Goal: Find contact information: Find contact information

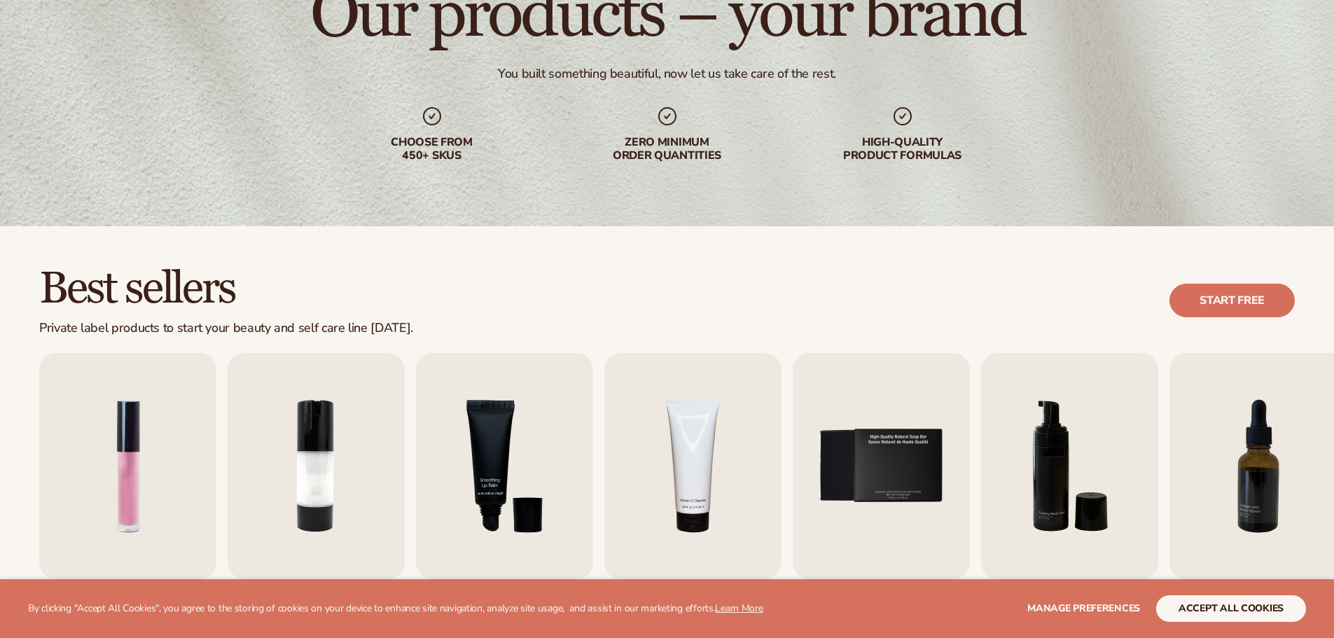
scroll to position [280, 0]
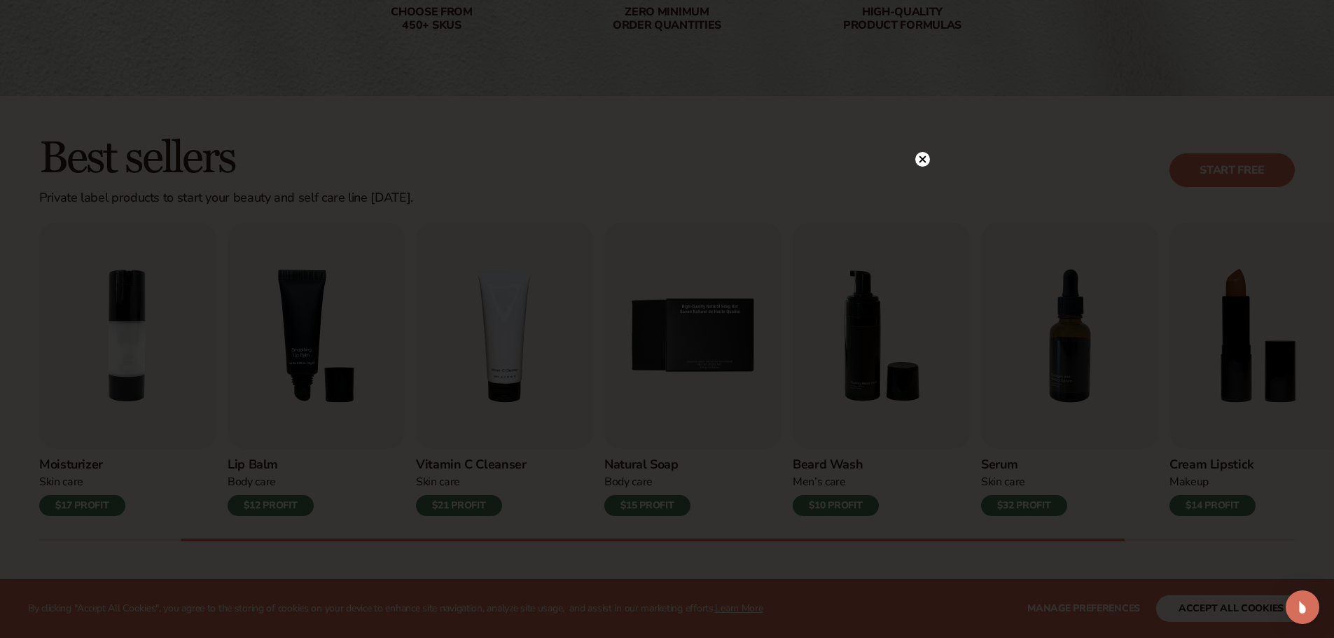
click at [922, 162] on circle at bounding box center [922, 159] width 15 height 15
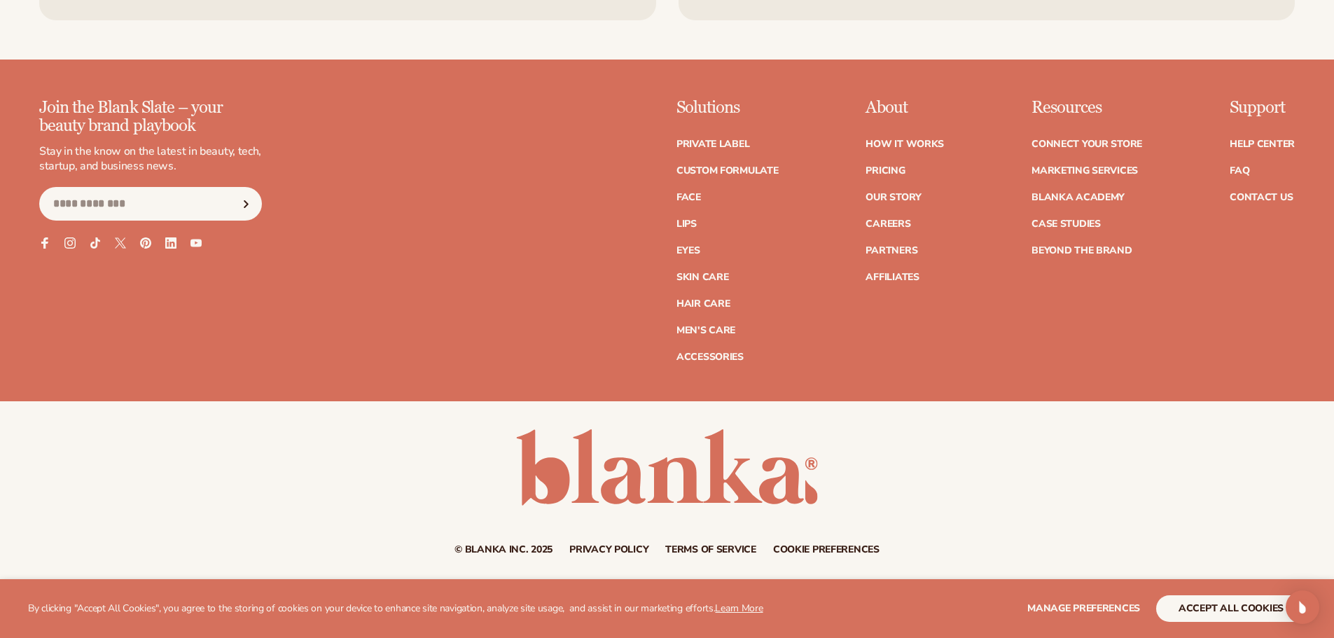
scroll to position [2768, 0]
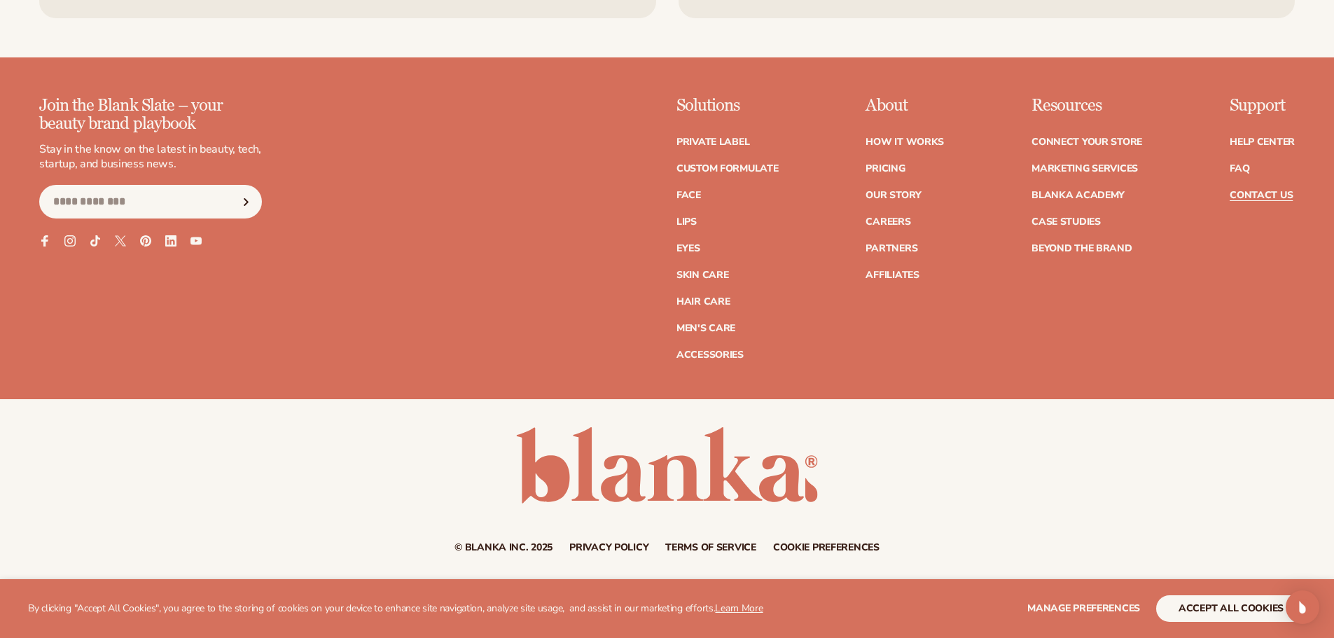
click at [1247, 197] on link "Contact Us" at bounding box center [1261, 195] width 63 height 10
